Goal: Task Accomplishment & Management: Manage account settings

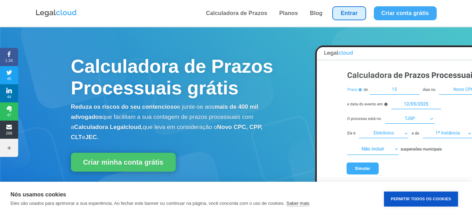
click at [338, 15] on link "Entrar" at bounding box center [349, 13] width 34 height 14
click at [350, 12] on link "Entrar" at bounding box center [349, 13] width 34 height 14
click at [360, 10] on link "Entrar" at bounding box center [349, 13] width 34 height 14
